Goal: Navigation & Orientation: Find specific page/section

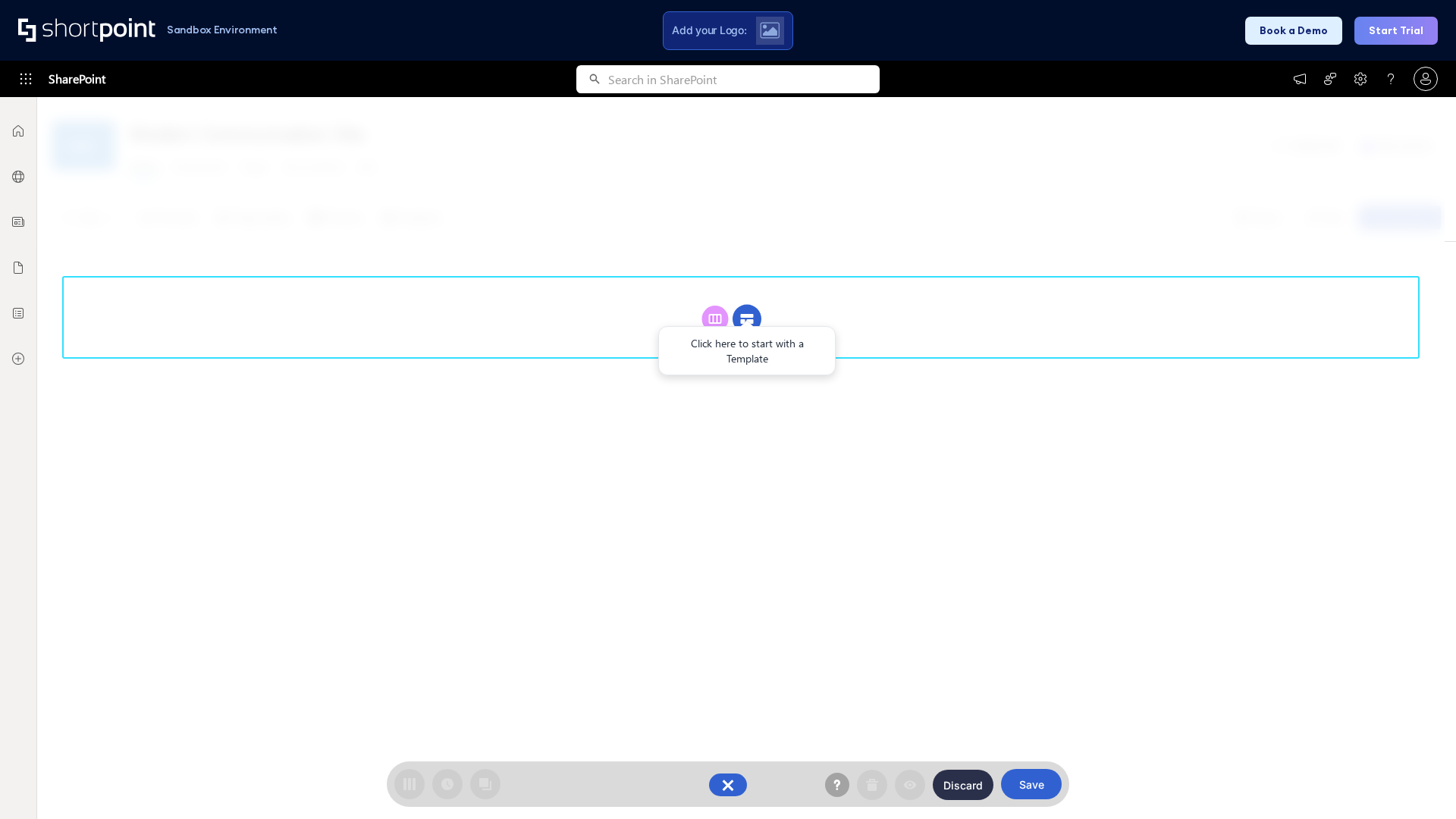
click at [747, 319] on circle at bounding box center [747, 319] width 29 height 29
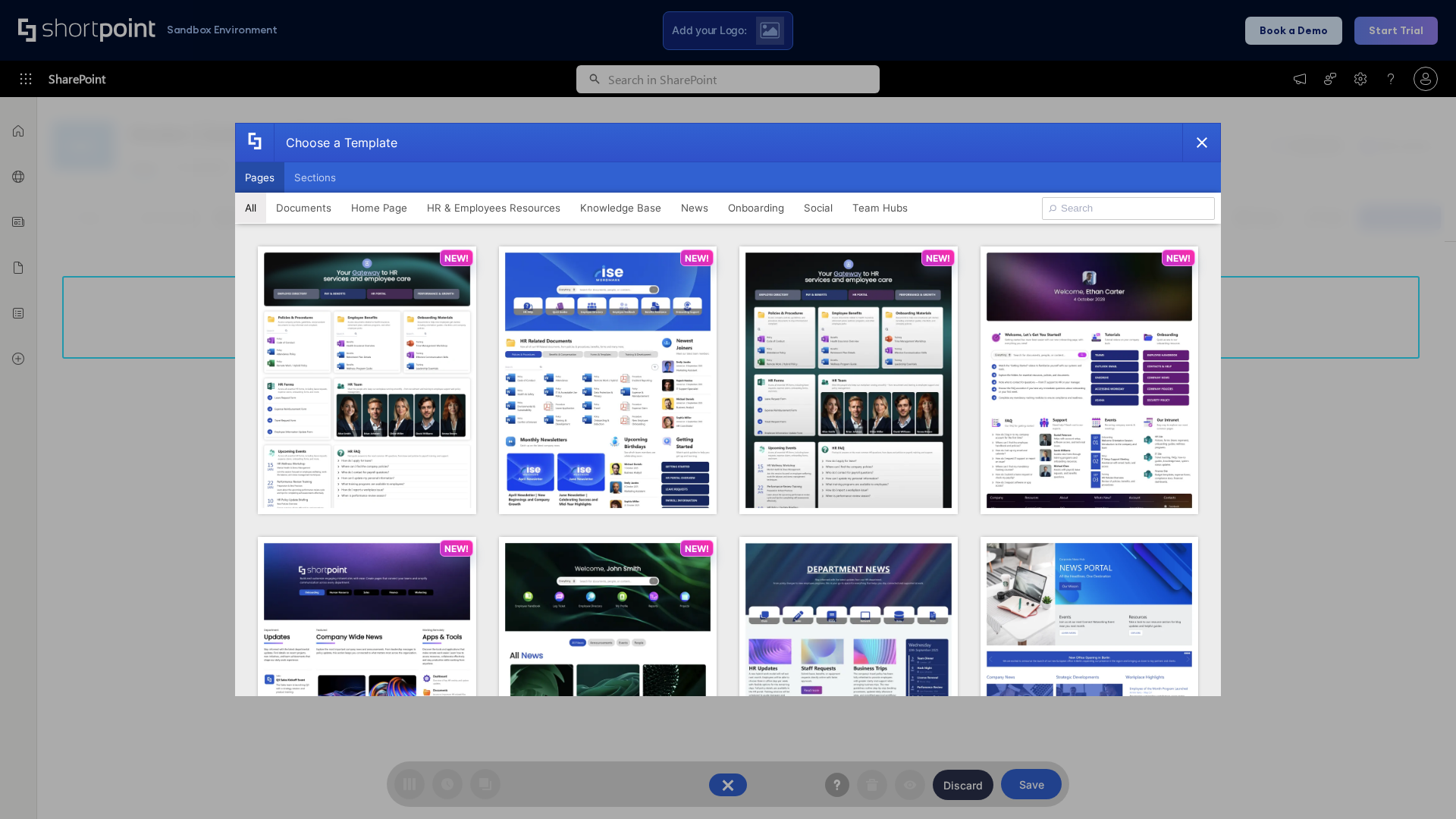
click at [259, 178] on button "Pages" at bounding box center [260, 178] width 50 height 30
type input "Documents 3"
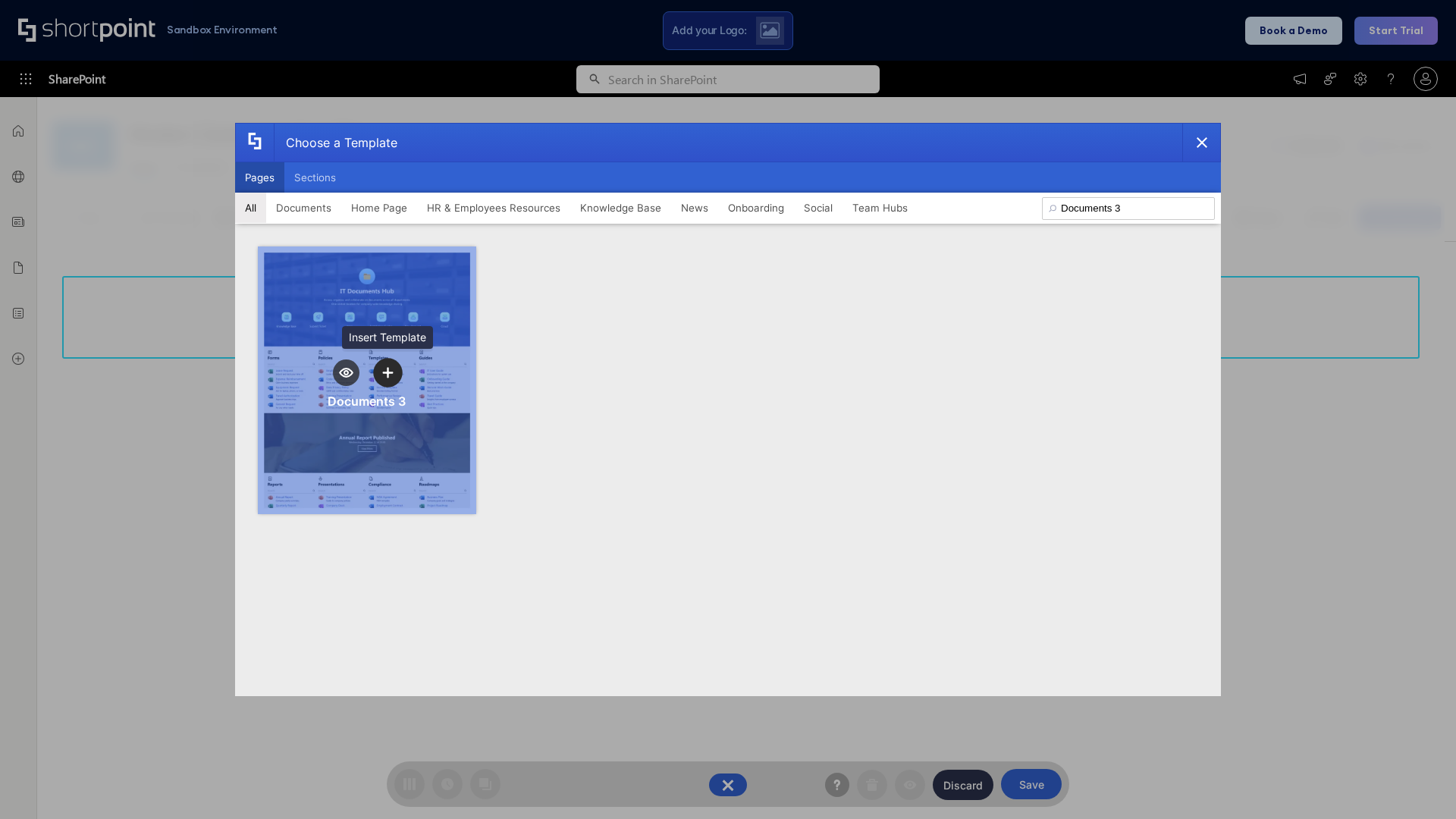
click at [387, 372] on icon "template selector" at bounding box center [387, 372] width 10 height 10
